Goal: Information Seeking & Learning: Learn about a topic

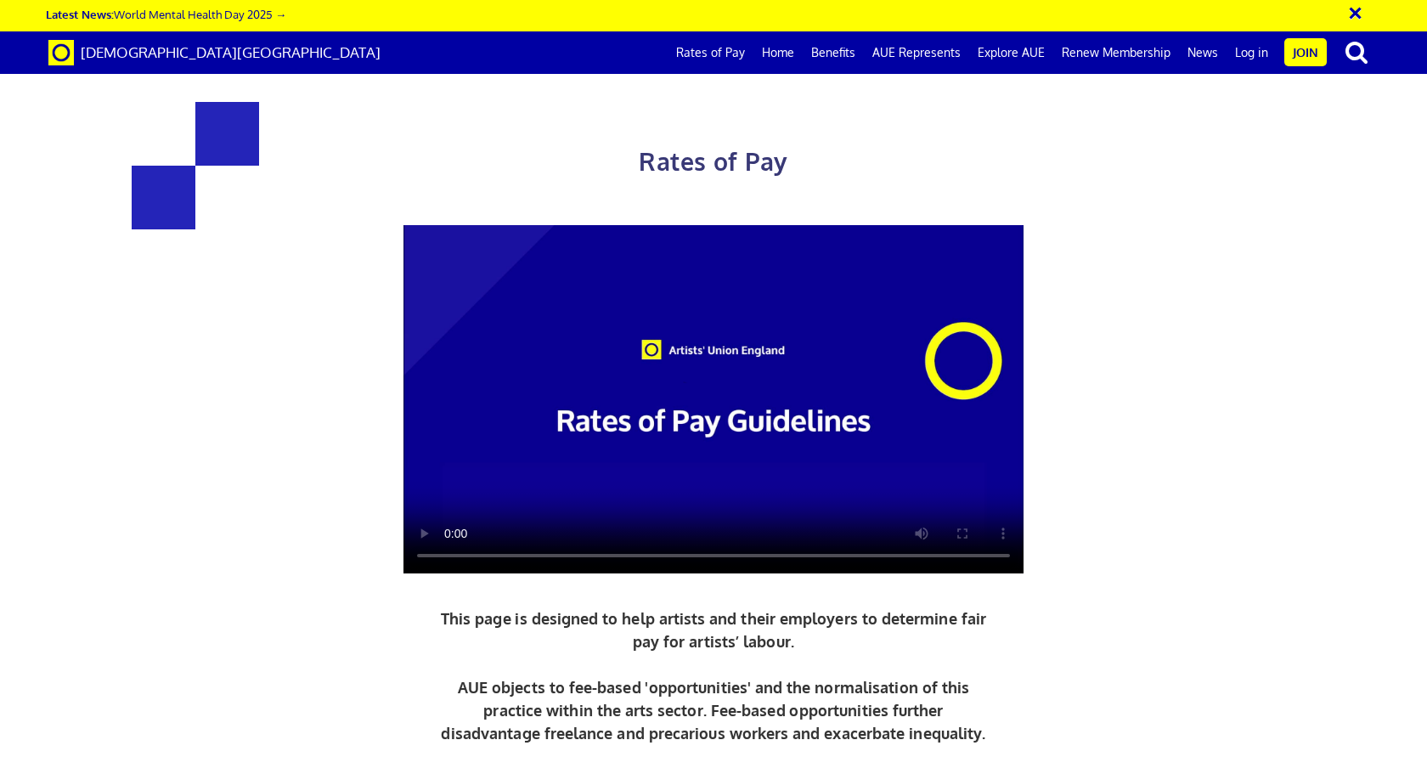
scroll to position [269, 0]
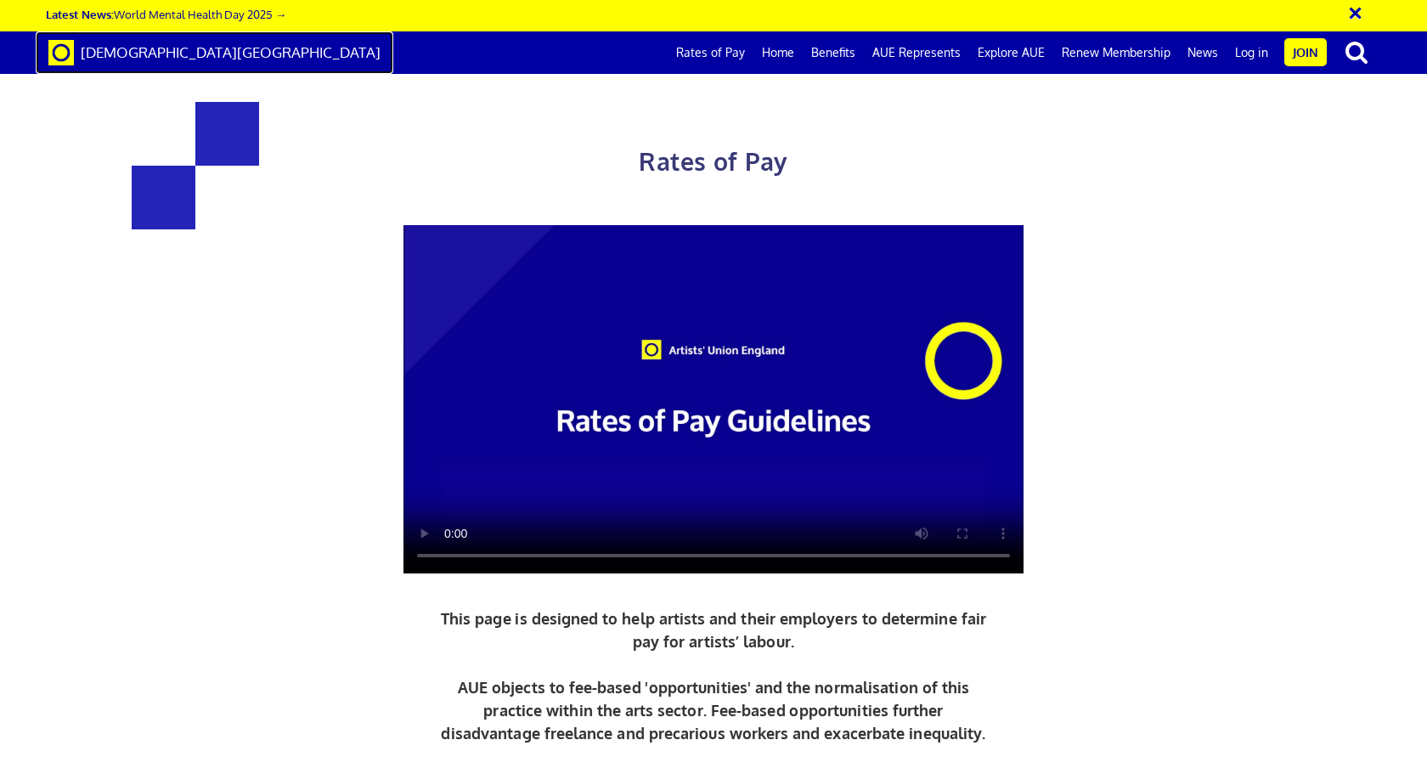
click at [188, 47] on span "[DEMOGRAPHIC_DATA][GEOGRAPHIC_DATA]" at bounding box center [231, 52] width 300 height 18
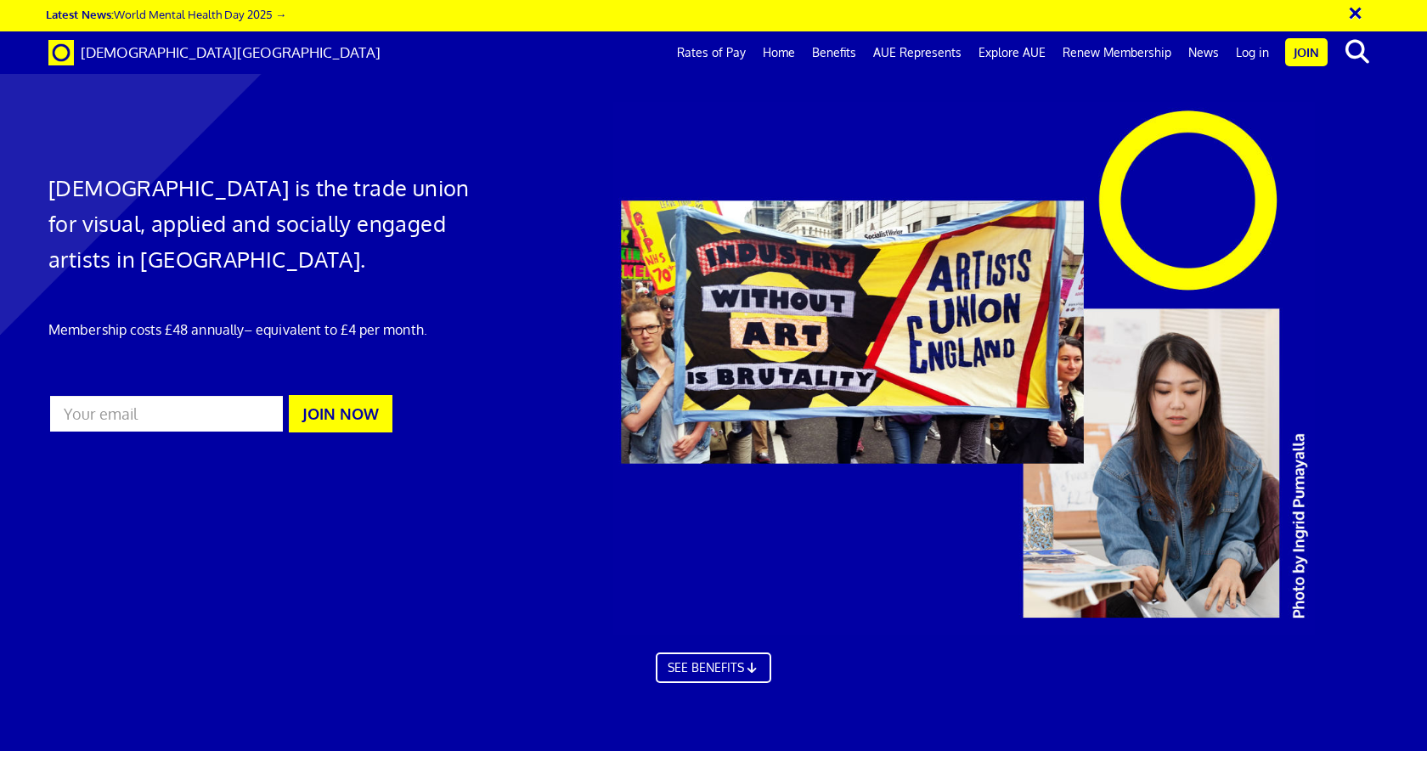
scroll to position [1638, 0]
click at [730, 48] on link "Rates of Pay" at bounding box center [711, 52] width 86 height 42
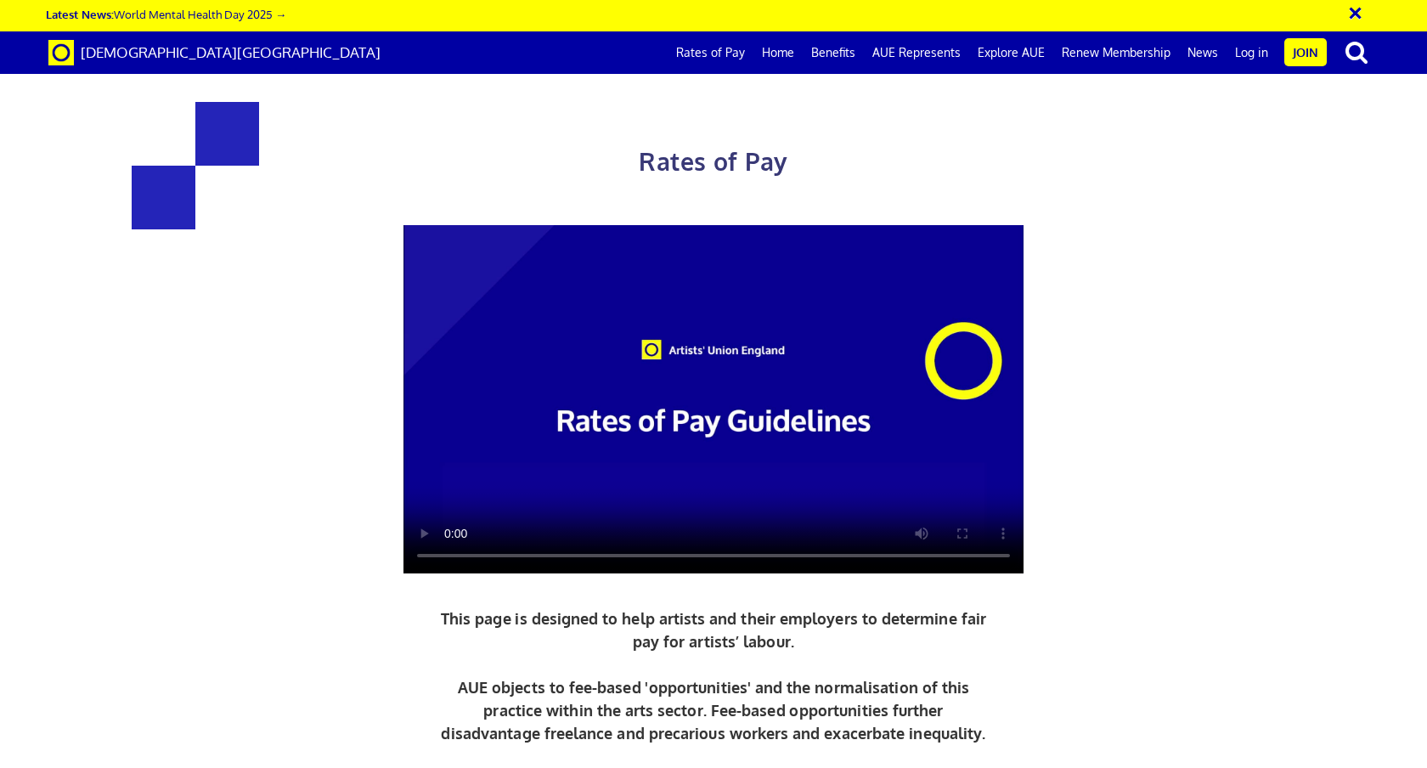
click at [835, 283] on video at bounding box center [713, 399] width 620 height 349
